Goal: Task Accomplishment & Management: Complete application form

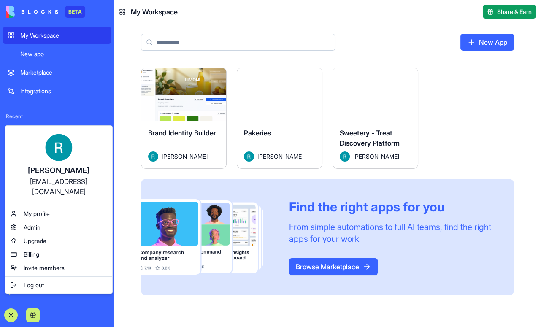
click at [444, 156] on html "BETA My Workspace New app Marketplace Integrations Recent Sweetery - Treat Disc…" at bounding box center [270, 163] width 541 height 327
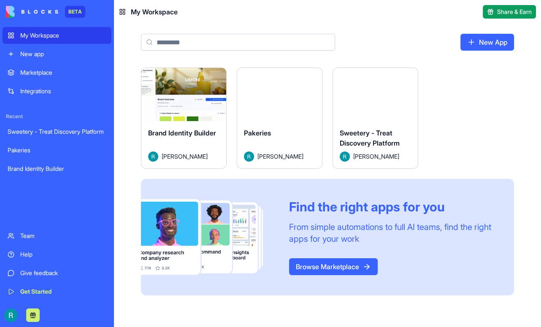
click at [408, 103] on button "Launch" at bounding box center [375, 94] width 63 height 17
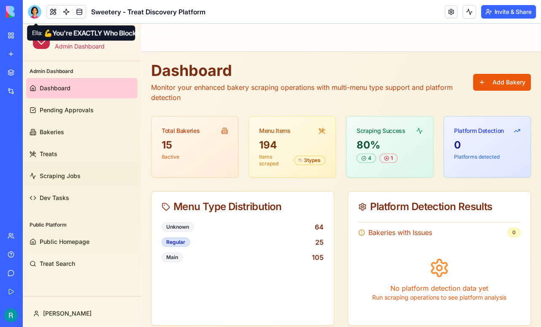
click at [37, 8] on div at bounding box center [35, 12] width 14 height 14
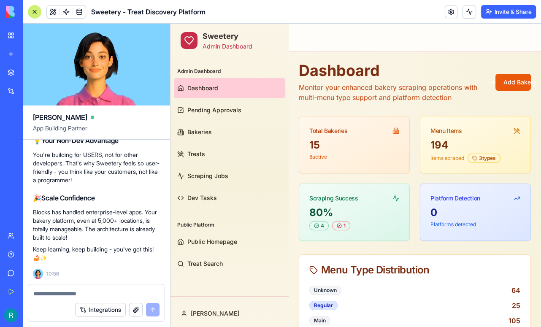
scroll to position [29410, 0]
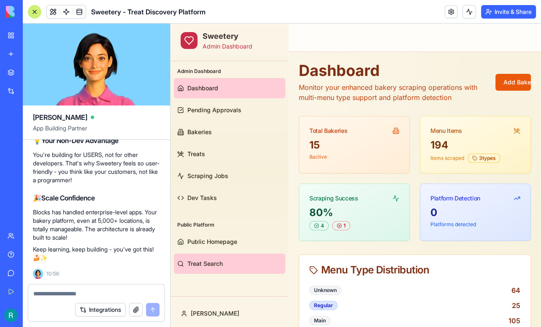
click at [196, 260] on span "Treat Search" at bounding box center [205, 264] width 35 height 8
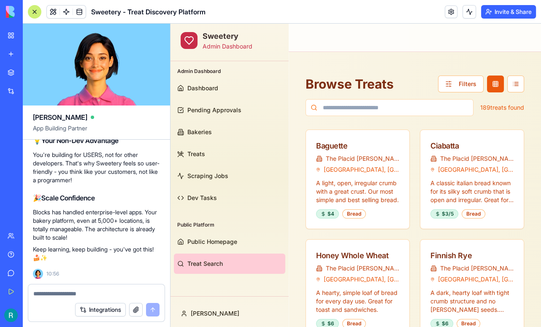
click at [35, 14] on div at bounding box center [35, 12] width 14 height 14
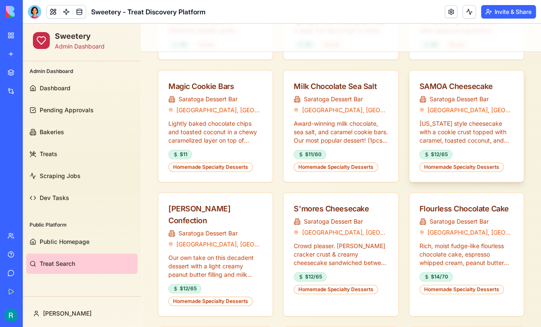
scroll to position [290, 0]
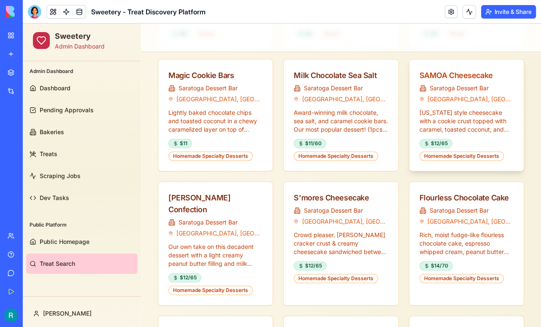
click at [457, 77] on div "SAMOA Cheesecake" at bounding box center [467, 76] width 94 height 12
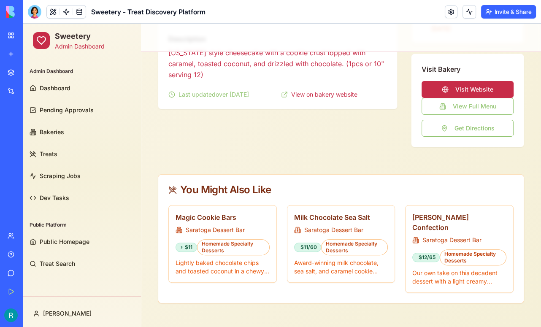
scroll to position [215, 0]
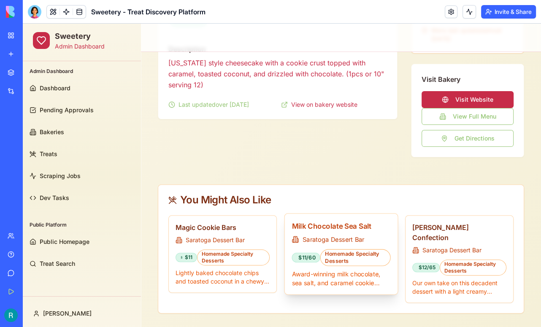
click at [330, 228] on h3 "Milk Chocolate Sea Salt" at bounding box center [341, 226] width 99 height 11
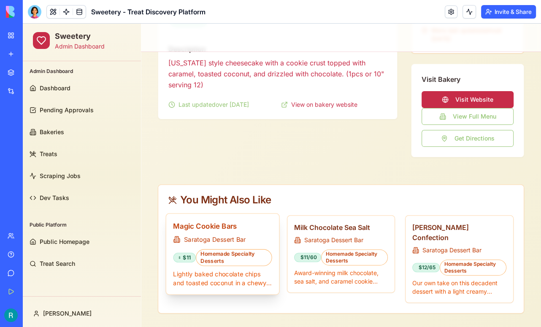
click at [217, 226] on h3 "Magic Cookie Bars" at bounding box center [222, 226] width 99 height 11
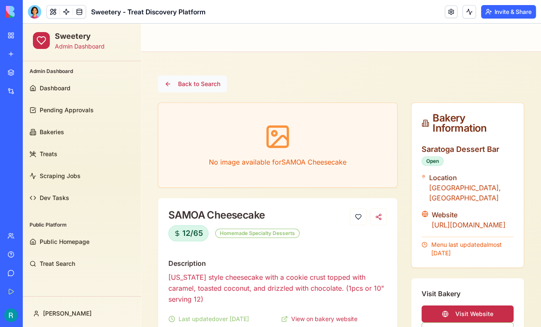
click at [167, 87] on button "Back to Search" at bounding box center [192, 84] width 69 height 17
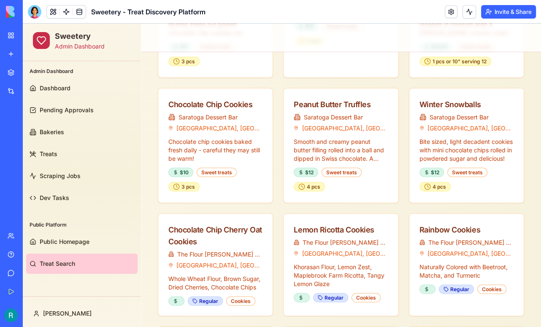
scroll to position [1463, 0]
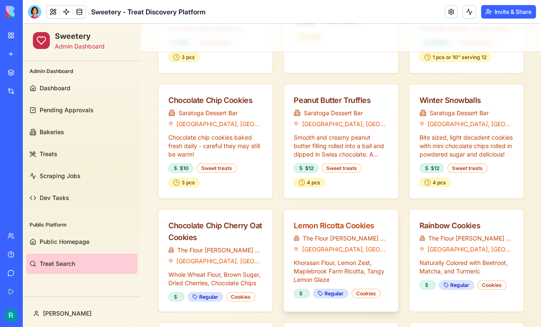
click at [333, 220] on div "Lemon Ricotta Cookies" at bounding box center [341, 226] width 94 height 12
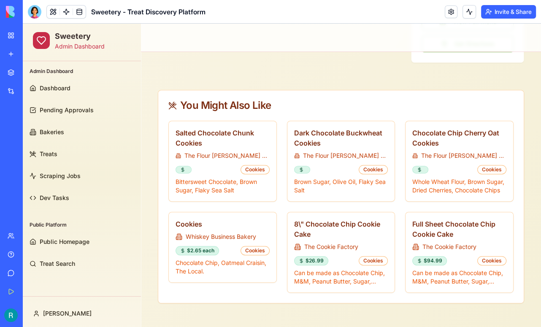
scroll to position [321, 0]
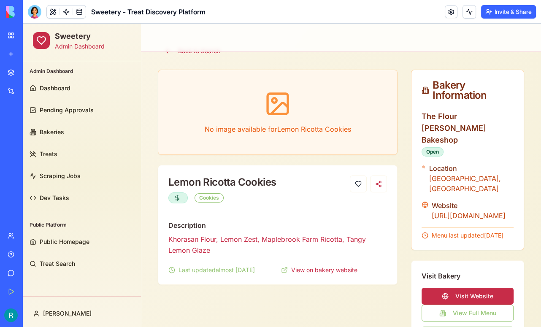
scroll to position [34, 0]
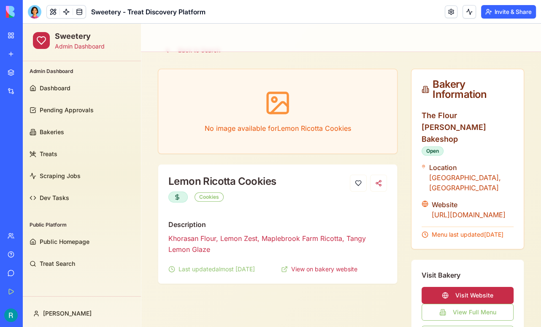
click at [425, 163] on icon at bounding box center [424, 166] width 4 height 7
click at [437, 163] on div "Location" at bounding box center [471, 168] width 85 height 10
click at [49, 195] on span "Dev Tasks" at bounding box center [55, 198] width 30 height 8
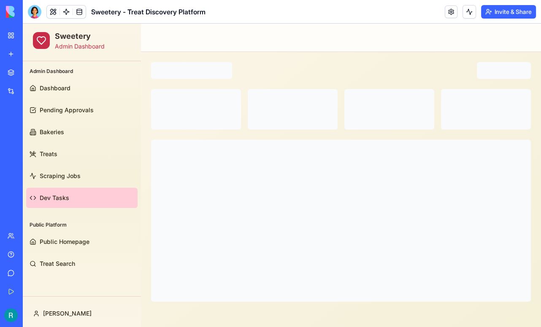
scroll to position [0, 0]
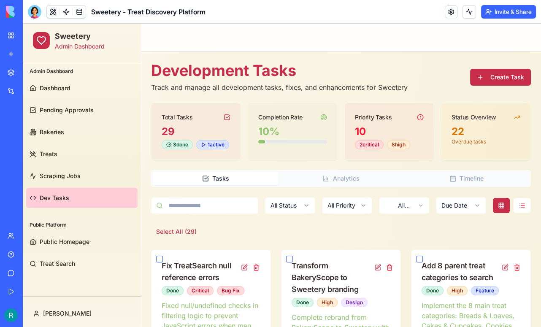
click at [484, 83] on button "Create Task" at bounding box center [500, 77] width 61 height 17
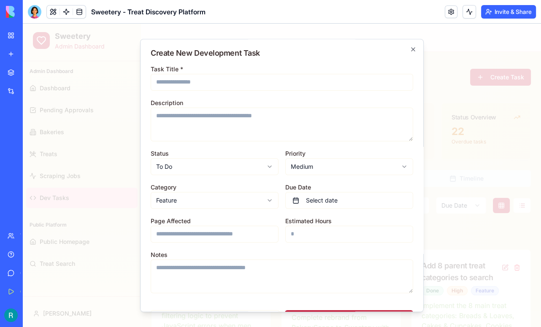
click at [184, 234] on input "Page Affected" at bounding box center [215, 234] width 128 height 17
type input "**********"
click at [179, 84] on input "Task Title *" at bounding box center [282, 82] width 263 height 17
type input "*"
type input "**********"
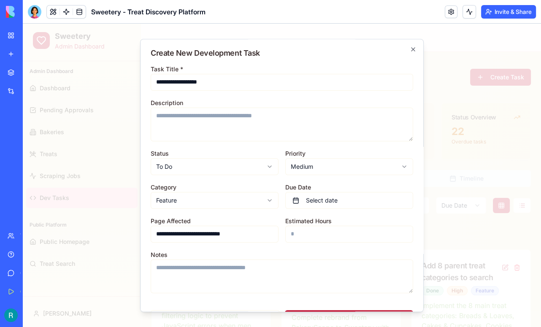
click at [206, 115] on textarea "Description" at bounding box center [282, 125] width 263 height 34
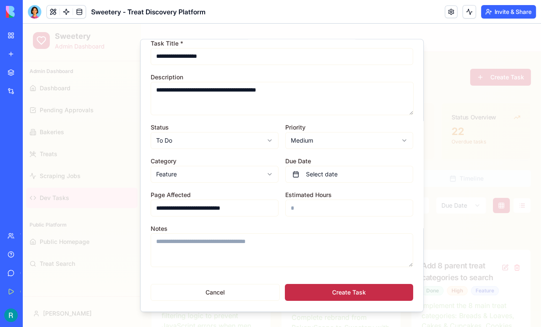
type textarea "**********"
click at [348, 292] on button "Create Task" at bounding box center [349, 293] width 128 height 17
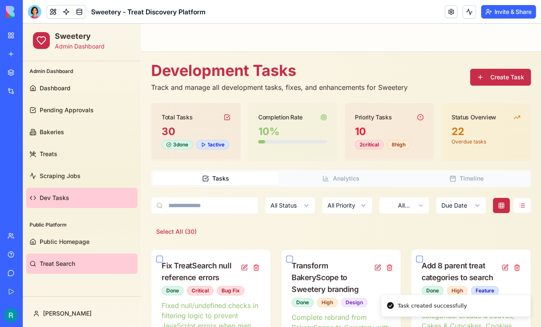
click at [44, 270] on link "Treat Search" at bounding box center [81, 264] width 111 height 20
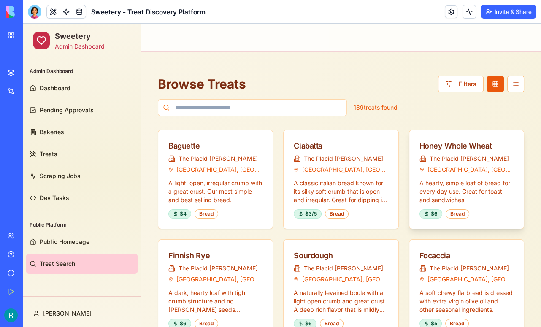
click at [446, 189] on p "A hearty, simple loaf of bread for every day use. Great for toast and sandwiche…" at bounding box center [467, 191] width 94 height 25
click at [463, 148] on div "Honey Whole Wheat" at bounding box center [467, 146] width 94 height 12
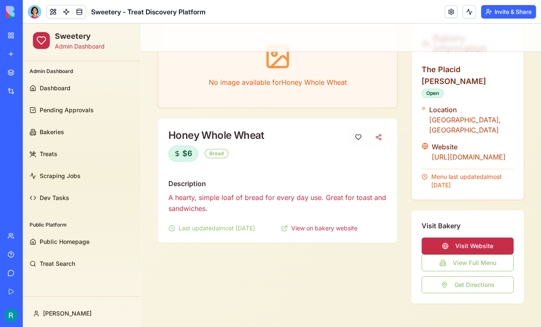
scroll to position [91, 0]
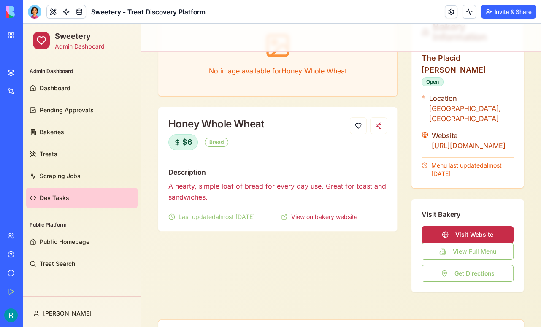
click at [63, 198] on span "Dev Tasks" at bounding box center [55, 198] width 30 height 8
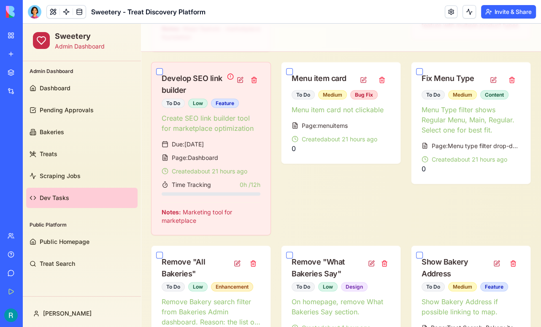
scroll to position [1870, 0]
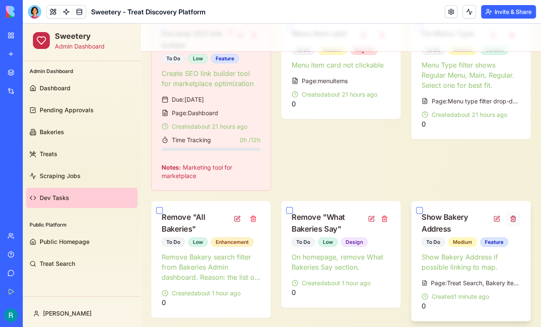
click at [512, 213] on button at bounding box center [513, 219] width 15 height 15
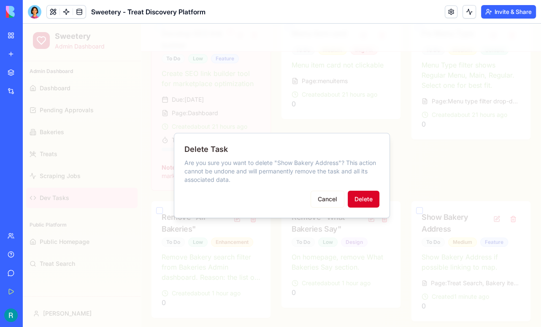
click at [362, 193] on button "Delete" at bounding box center [364, 199] width 32 height 17
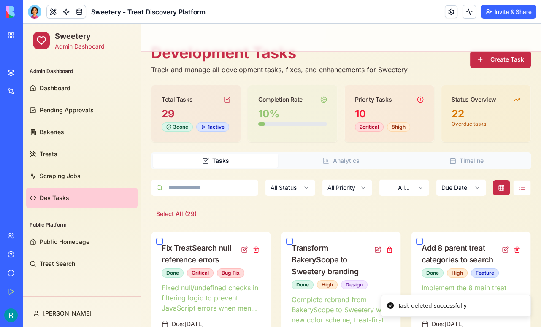
scroll to position [0, 0]
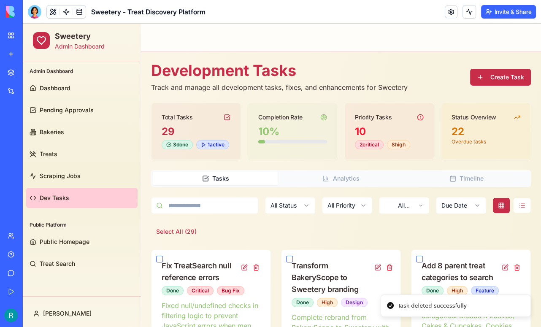
click at [508, 82] on button "Create Task" at bounding box center [500, 77] width 61 height 17
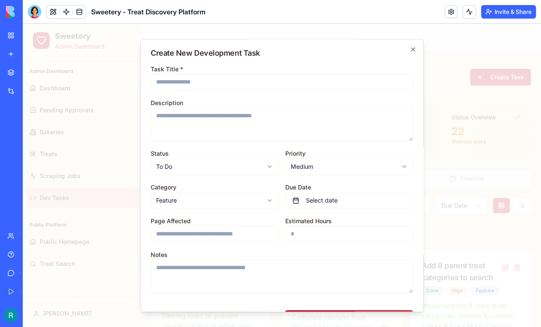
click at [212, 80] on input "Task Title *" at bounding box center [282, 82] width 263 height 17
type input "**********"
click at [177, 122] on textarea "Description" at bounding box center [282, 125] width 263 height 34
type textarea "**********"
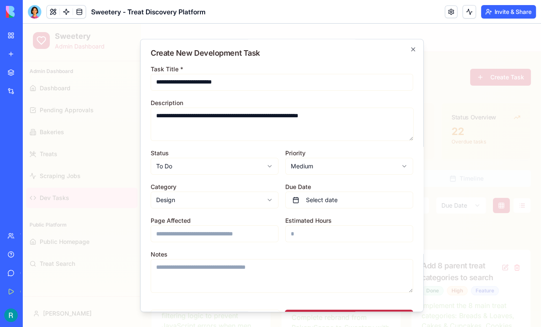
click at [215, 234] on input "Page Affected" at bounding box center [215, 234] width 128 height 17
type input "*"
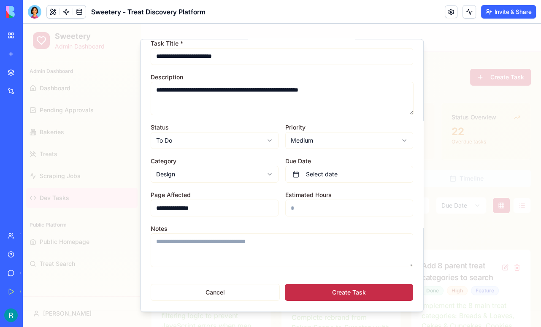
type input "**********"
click at [340, 295] on button "Create Task" at bounding box center [349, 293] width 128 height 17
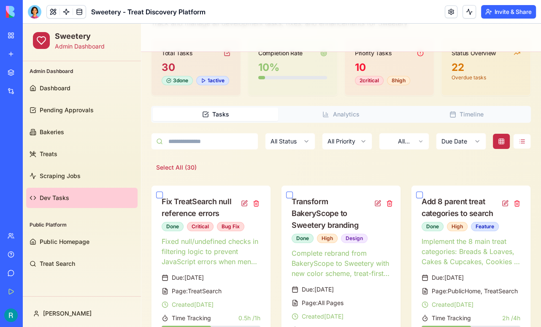
scroll to position [65, 0]
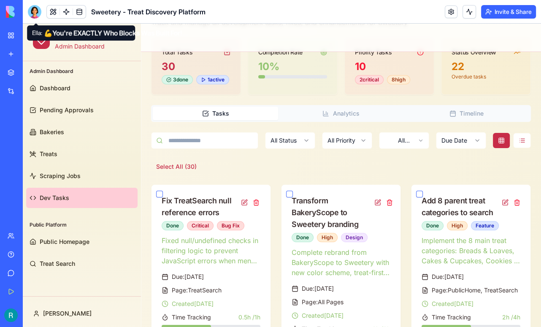
click at [38, 12] on div at bounding box center [35, 12] width 14 height 14
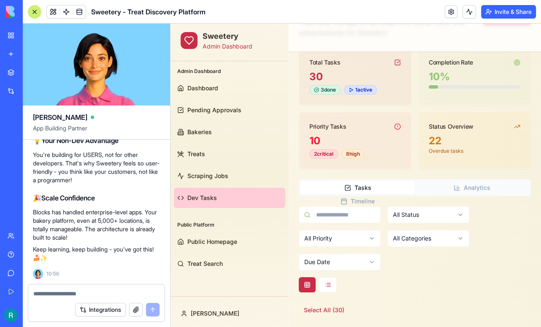
scroll to position [32002, 0]
drag, startPoint x: 45, startPoint y: 168, endPoint x: 101, endPoint y: 213, distance: 72.4
copy div "Lore'i Dolo? Sitamet co adip elit sedd, eius tempo inc utla et dolore magn? A e…"
